Goal: Information Seeking & Learning: Learn about a topic

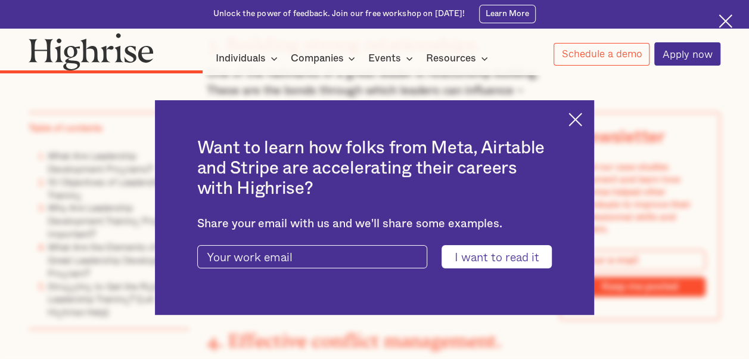
scroll to position [2829, 0]
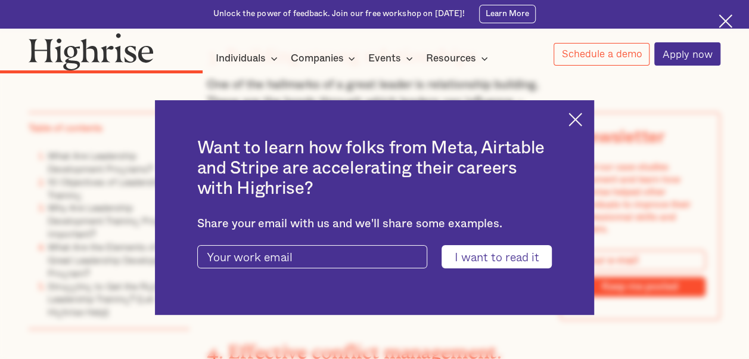
click at [586, 126] on div "Want to learn how folks from Meta, Airtable and Stripe are accelerating their c…" at bounding box center [374, 207] width 439 height 214
click at [582, 120] on img at bounding box center [575, 120] width 14 height 14
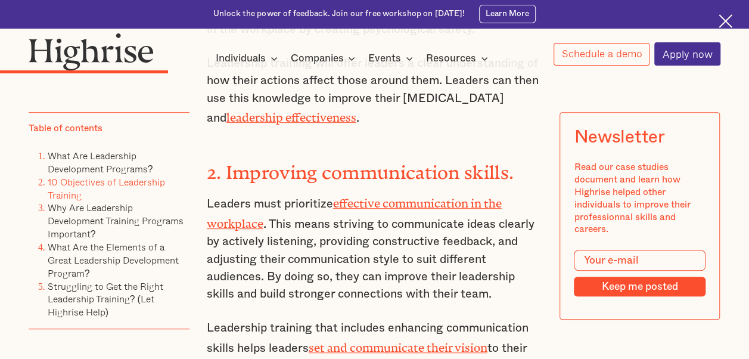
scroll to position [2459, 0]
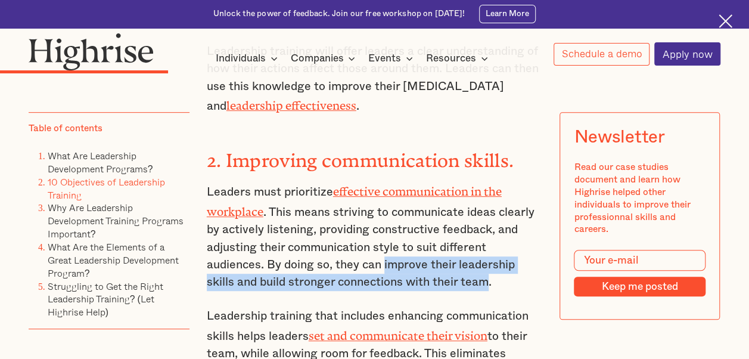
drag, startPoint x: 382, startPoint y: 223, endPoint x: 491, endPoint y: 245, distance: 110.6
click at [491, 245] on p "Leaders must prioritize effective communication in the workplace . This means s…" at bounding box center [375, 236] width 336 height 110
copy p "improve their leadership skills and build stronger connections with their team"
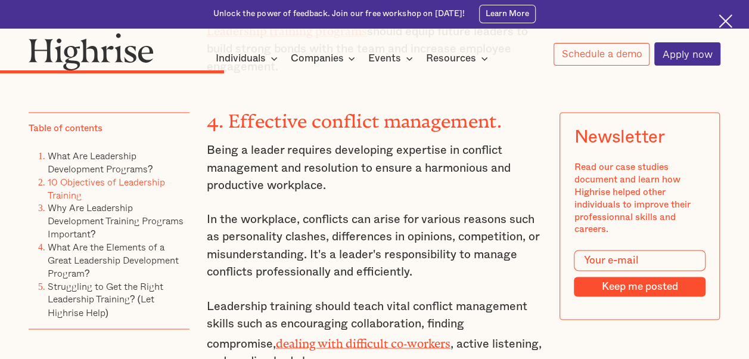
scroll to position [3071, 0]
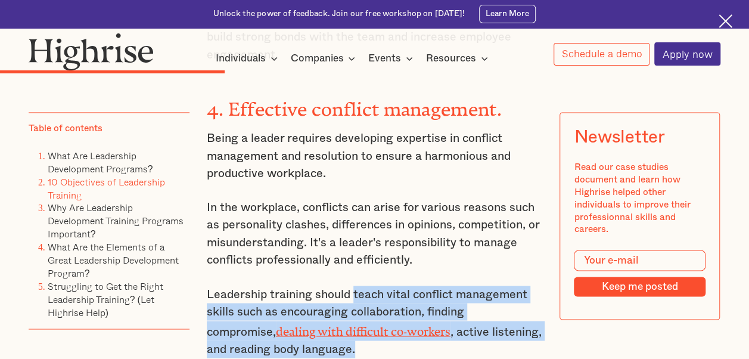
drag, startPoint x: 351, startPoint y: 242, endPoint x: 354, endPoint y: 292, distance: 49.5
click at [354, 292] on p "Leadership training should teach vital conflict management skills such as encou…" at bounding box center [375, 321] width 336 height 73
copy p "teach vital conflict management skills such as encouraging collaboration, findi…"
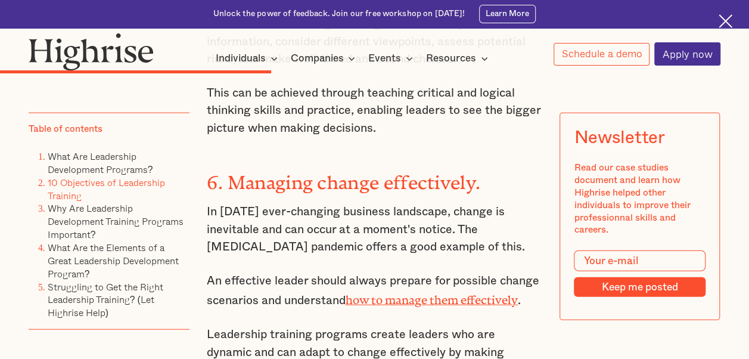
scroll to position [3591, 0]
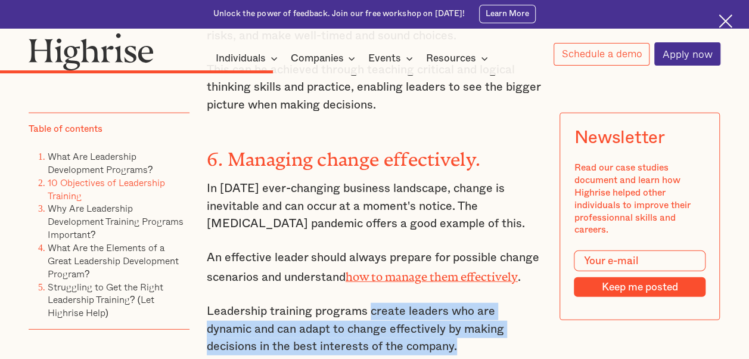
drag, startPoint x: 371, startPoint y: 254, endPoint x: 372, endPoint y: 282, distance: 28.0
click at [372, 303] on p "Leadership training programs create leaders who are dynamic and can adapt to ch…" at bounding box center [375, 329] width 336 height 52
copy p "create leaders who are dynamic and can adapt to change effectively by making de…"
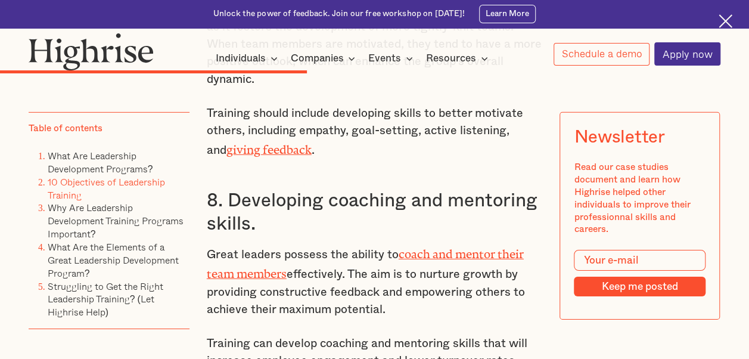
scroll to position [4059, 0]
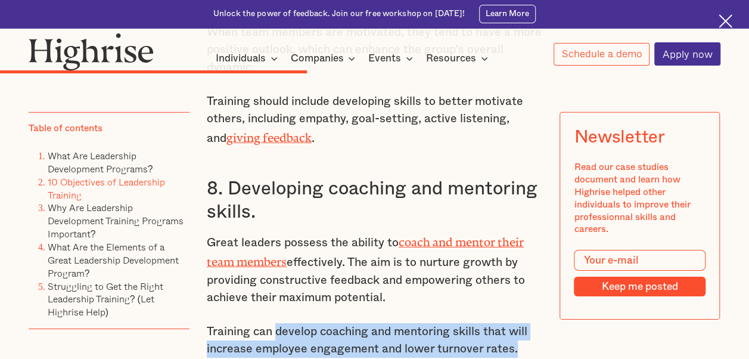
drag, startPoint x: 277, startPoint y: 267, endPoint x: 517, endPoint y: 287, distance: 240.9
click at [517, 323] on p "Training can develop coaching and mentoring skills that will increase employee …" at bounding box center [375, 340] width 336 height 35
copy p "develop coaching and mentoring skills that will increase employee engagement an…"
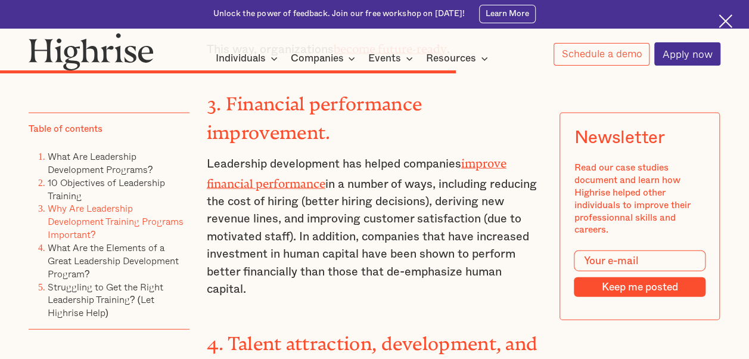
scroll to position [5691, 0]
